Goal: Information Seeking & Learning: Check status

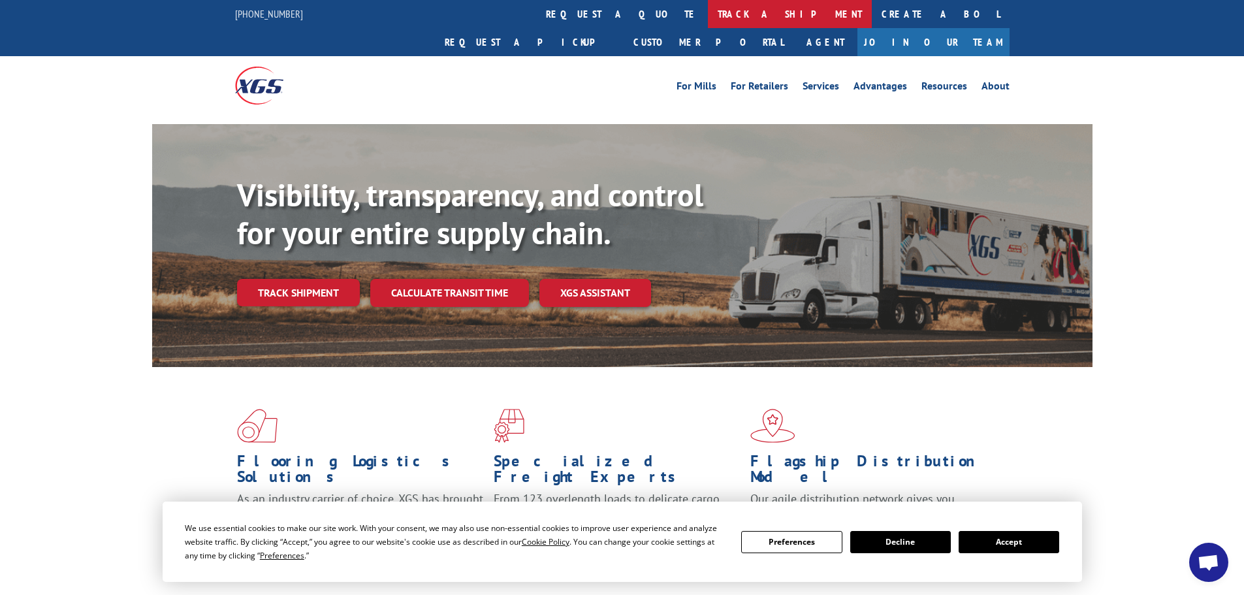
click at [708, 17] on link "track a shipment" at bounding box center [790, 14] width 164 height 28
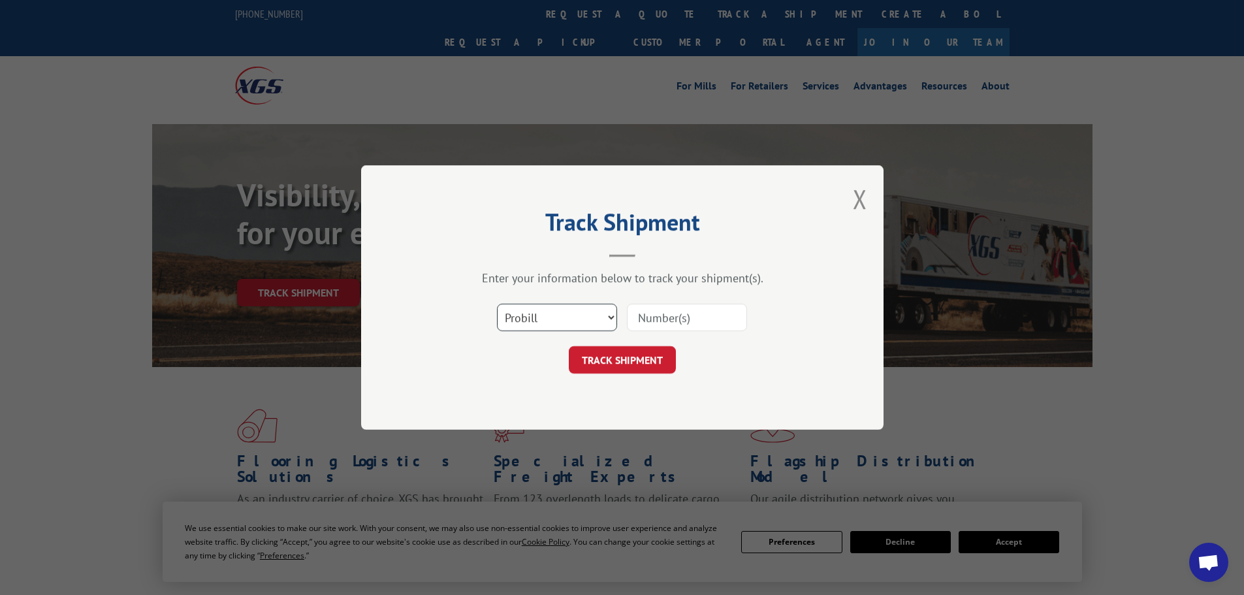
click at [551, 312] on select "Select category... Probill BOL PO" at bounding box center [557, 317] width 120 height 27
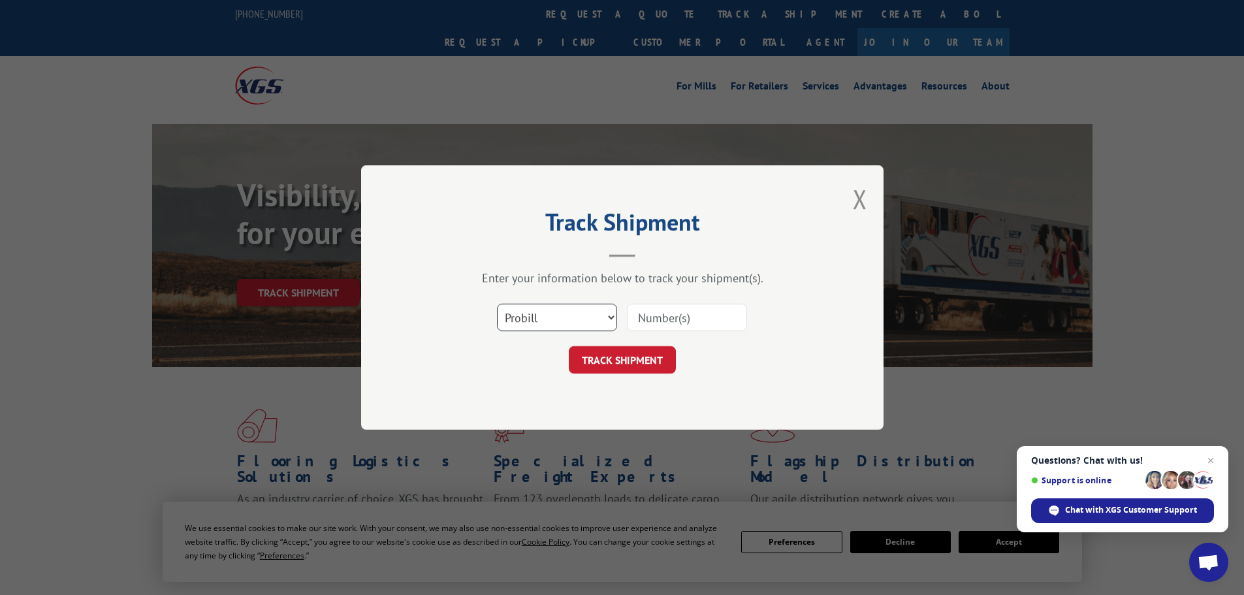
select select "bol"
click at [497, 304] on select "Select category... Probill BOL PO" at bounding box center [557, 317] width 120 height 27
click at [666, 317] on input at bounding box center [687, 317] width 120 height 27
paste input "6009308"
type input "6009308"
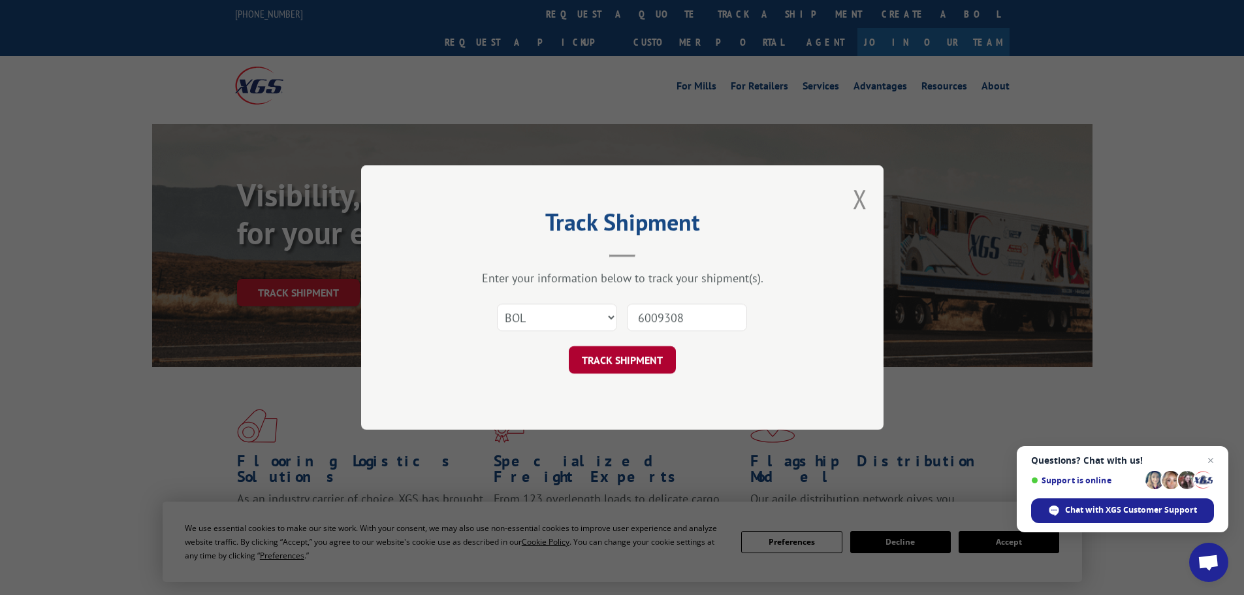
click at [633, 352] on button "TRACK SHIPMENT" at bounding box center [622, 359] width 107 height 27
